Goal: Task Accomplishment & Management: Use online tool/utility

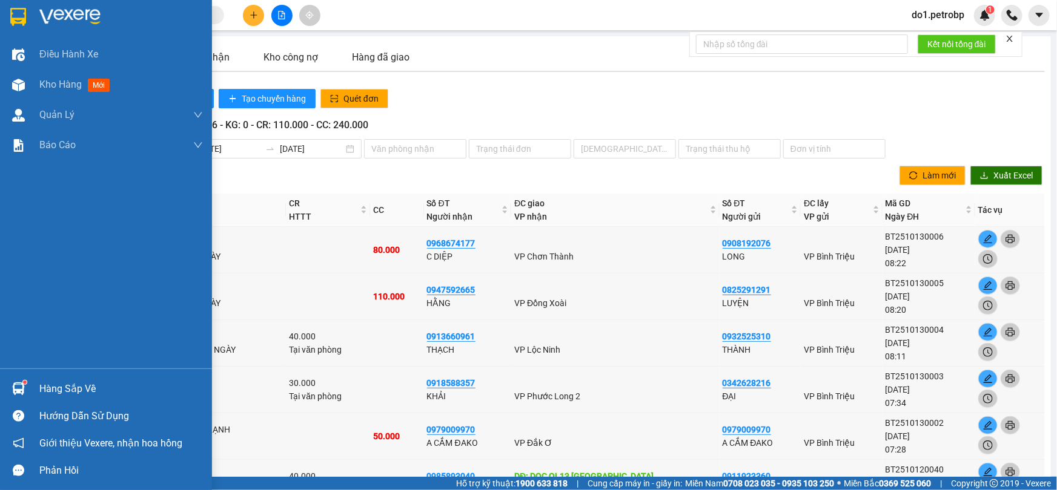
click at [57, 385] on div "Hàng sắp về" at bounding box center [120, 389] width 163 height 18
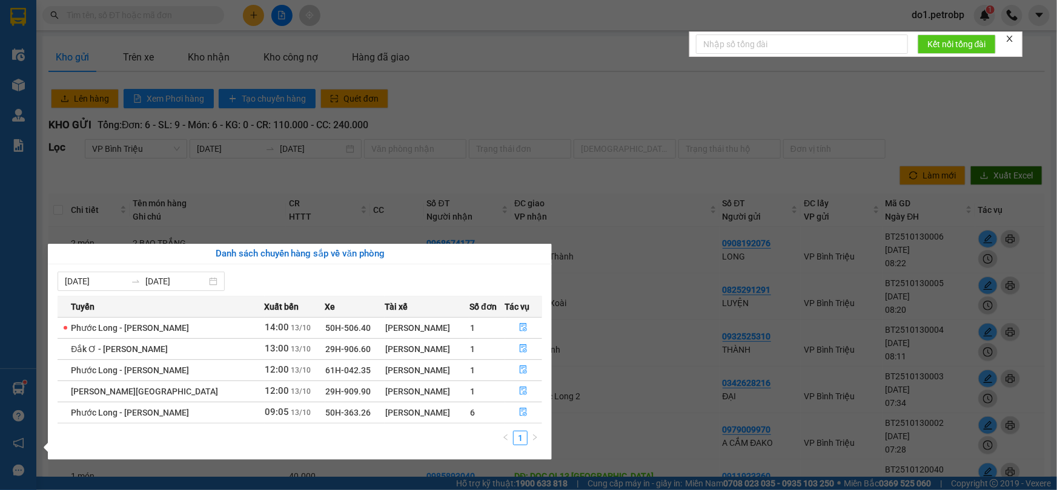
click at [109, 329] on span "Phước Long - [PERSON_NAME]" at bounding box center [130, 328] width 118 height 10
click at [385, 332] on div "[PERSON_NAME]" at bounding box center [427, 328] width 84 height 13
click at [523, 324] on icon "file-done" at bounding box center [523, 327] width 8 height 8
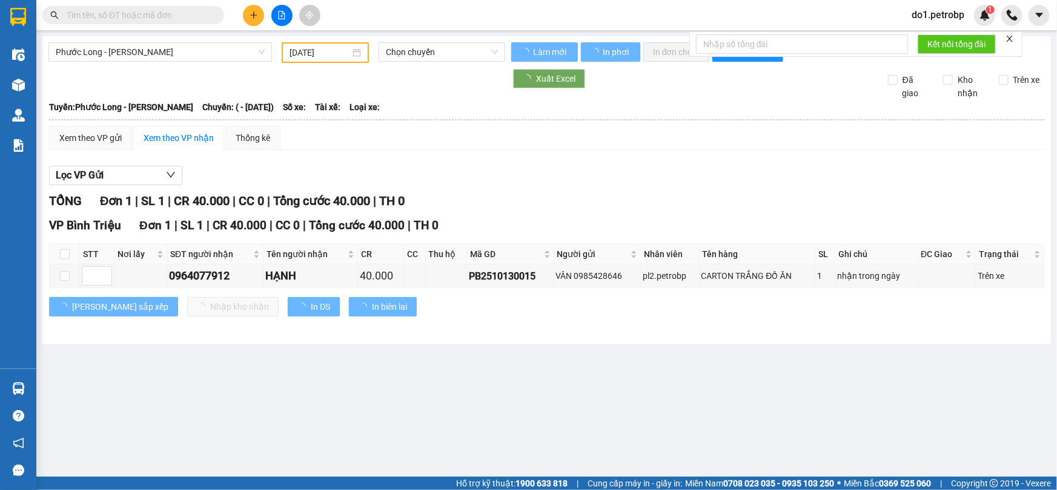
type input "[DATE]"
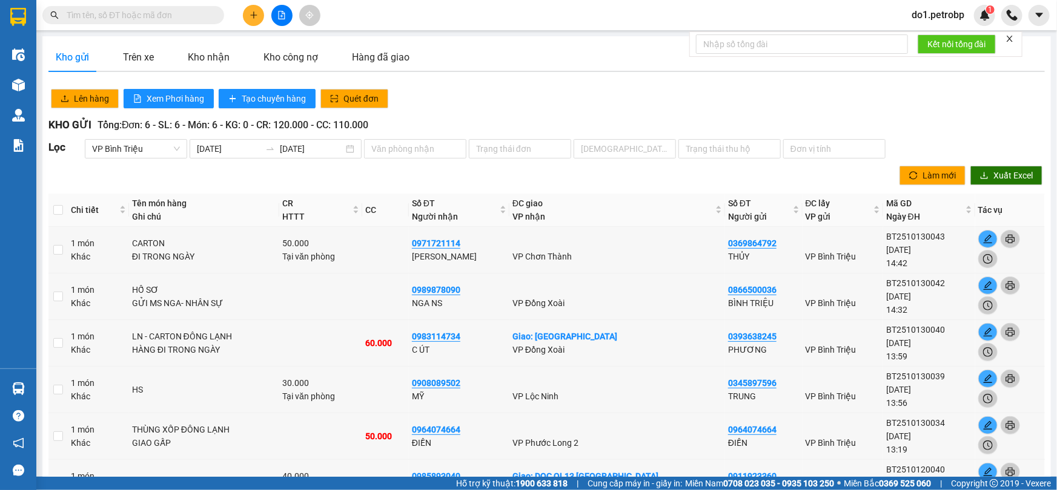
click at [171, 17] on input "text" at bounding box center [138, 14] width 143 height 13
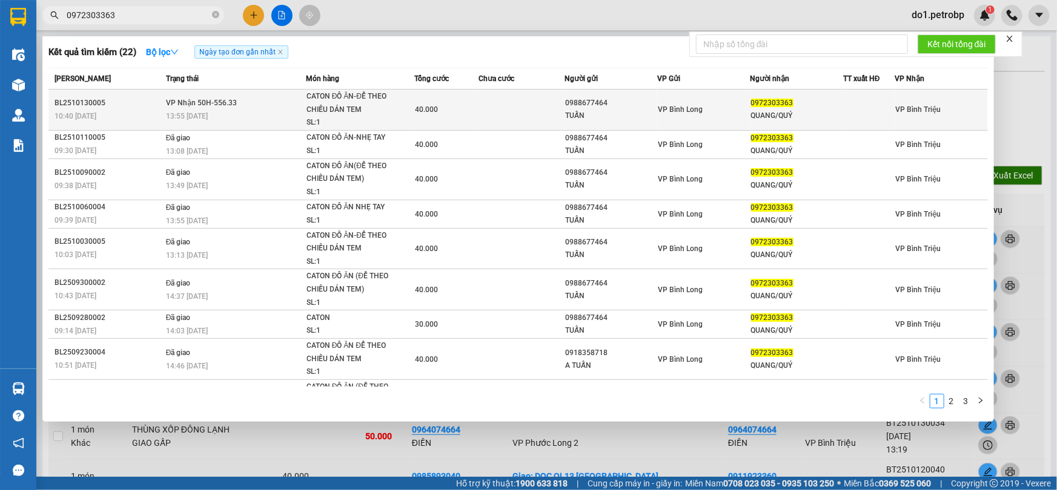
type input "0972303363"
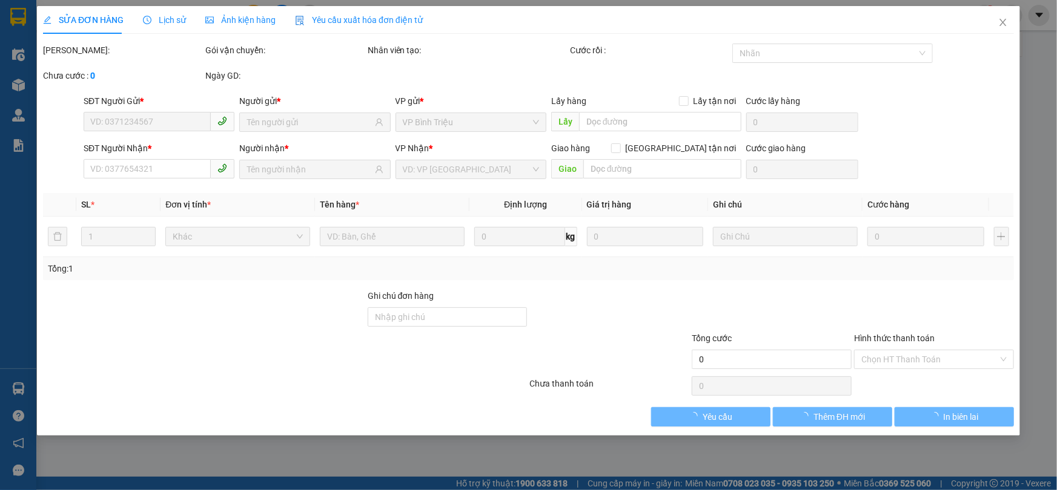
type input "0988677464"
type input "TUẤN"
type input "0972303363"
type input "QUANG/QUÝ"
type input "40.000"
